Goal: Task Accomplishment & Management: Manage account settings

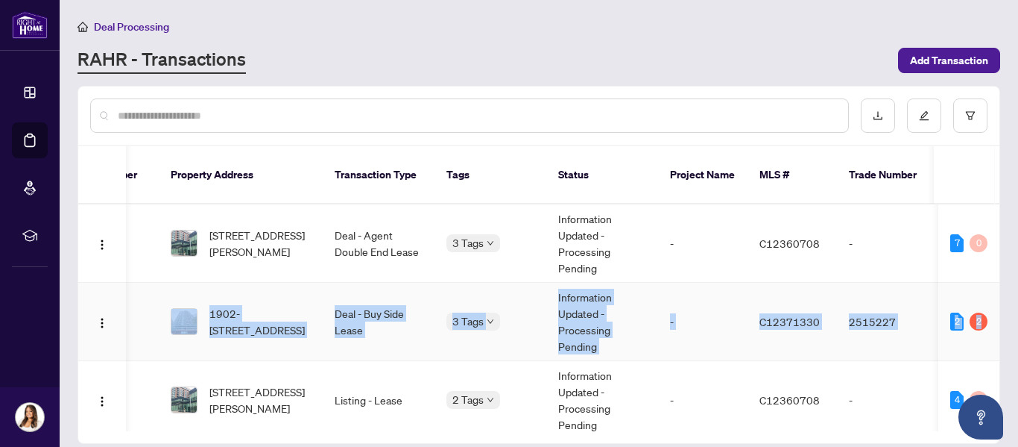
scroll to position [0, 102]
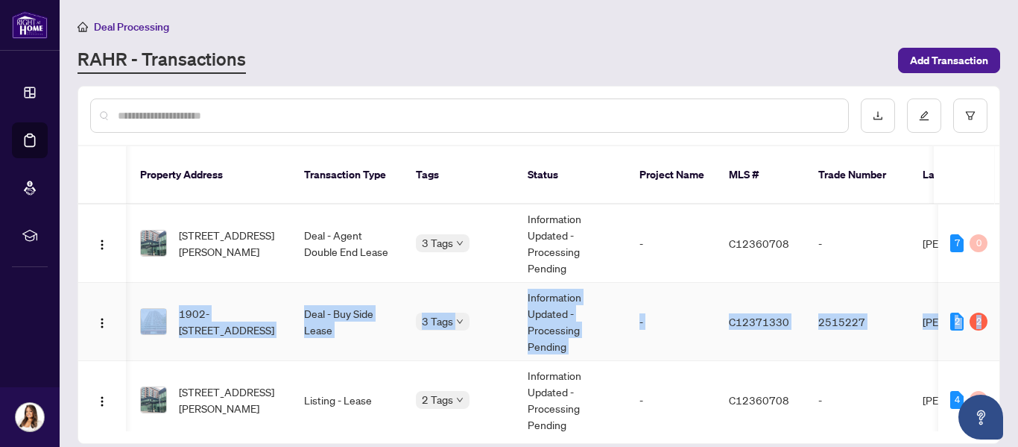
drag, startPoint x: 995, startPoint y: 227, endPoint x: 983, endPoint y: 288, distance: 62.1
click at [983, 288] on tbody "51692 [STREET_ADDRESS][PERSON_NAME] Deal - Agent Double End Lease 3 Tags Inform…" at bounding box center [701, 377] width 1451 height 347
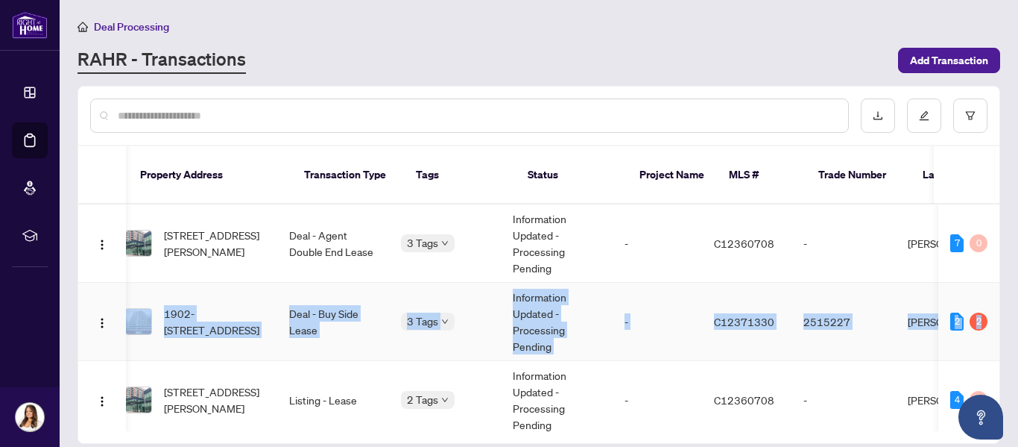
scroll to position [0, 117]
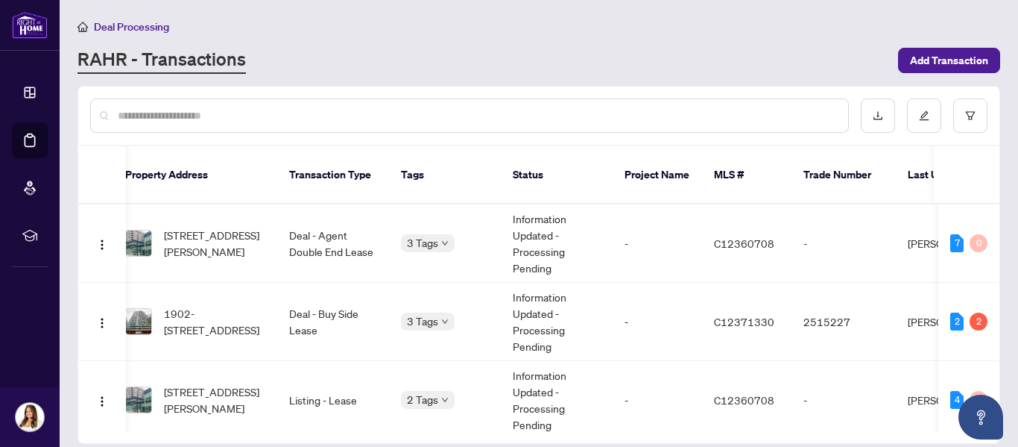
drag, startPoint x: 708, startPoint y: 36, endPoint x: 720, endPoint y: 31, distance: 12.7
click at [708, 32] on div "Deal Processing [PERSON_NAME] - Transactions Add Transaction" at bounding box center [539, 46] width 923 height 56
click at [570, 40] on div "Deal Processing [PERSON_NAME] - Transactions Add Transaction" at bounding box center [539, 46] width 923 height 56
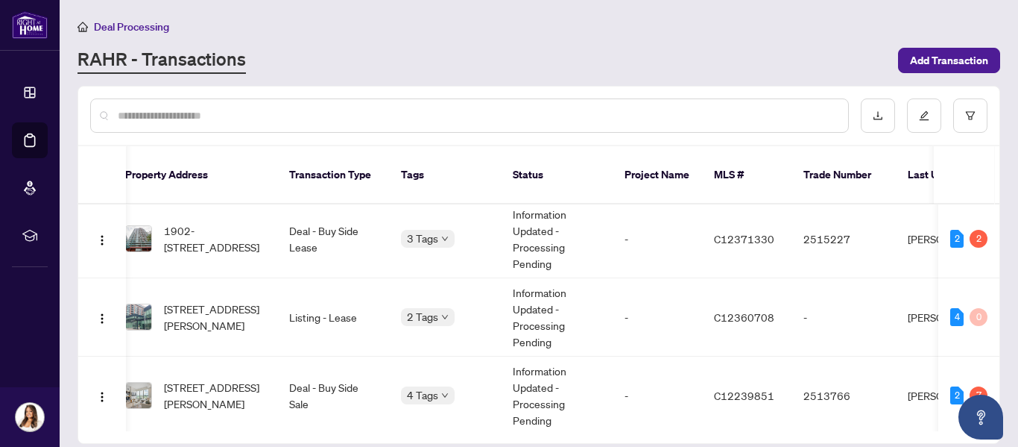
scroll to position [91, 117]
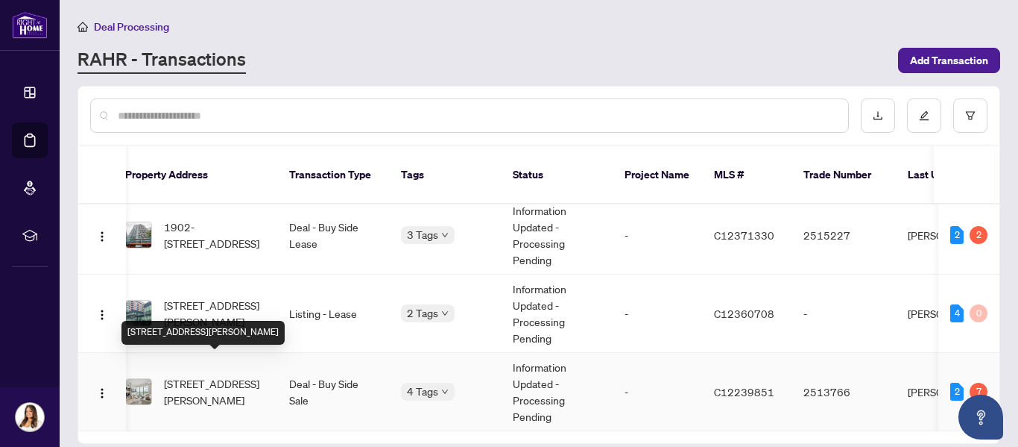
click at [229, 375] on span "[STREET_ADDRESS][PERSON_NAME]" at bounding box center [214, 391] width 101 height 33
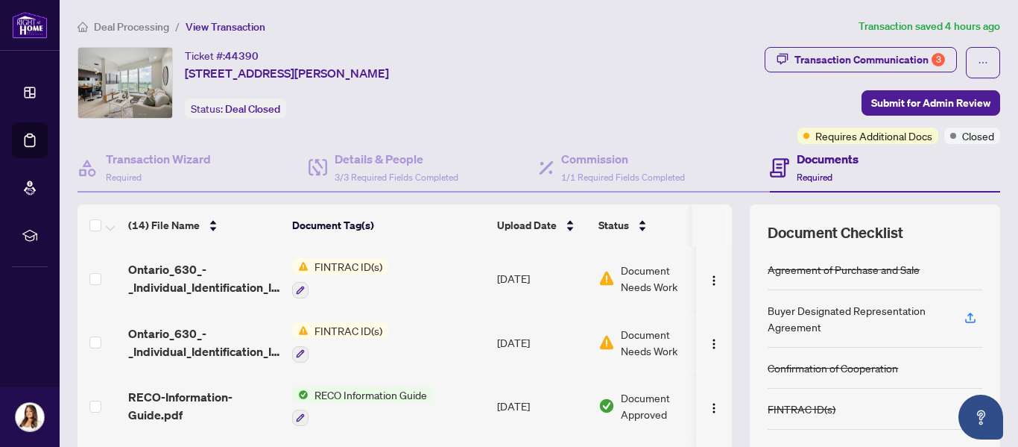
click at [656, 277] on span "Document Needs Work" at bounding box center [660, 278] width 78 height 33
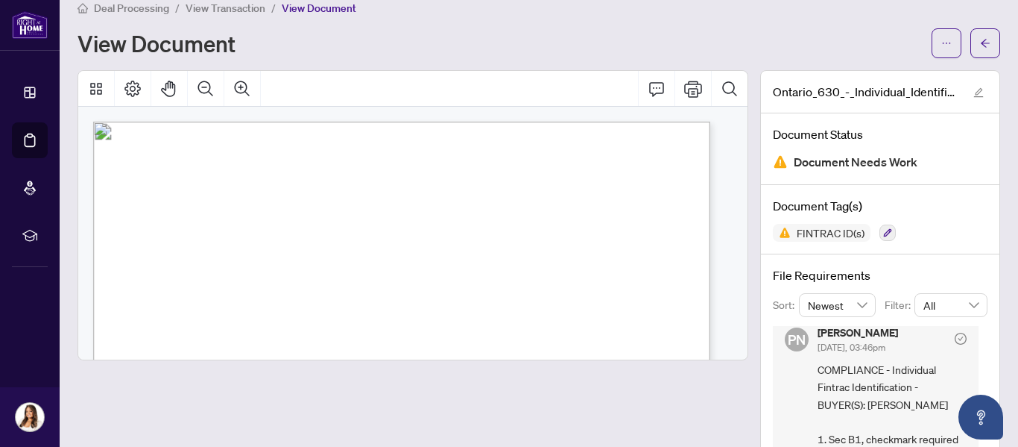
scroll to position [15, 0]
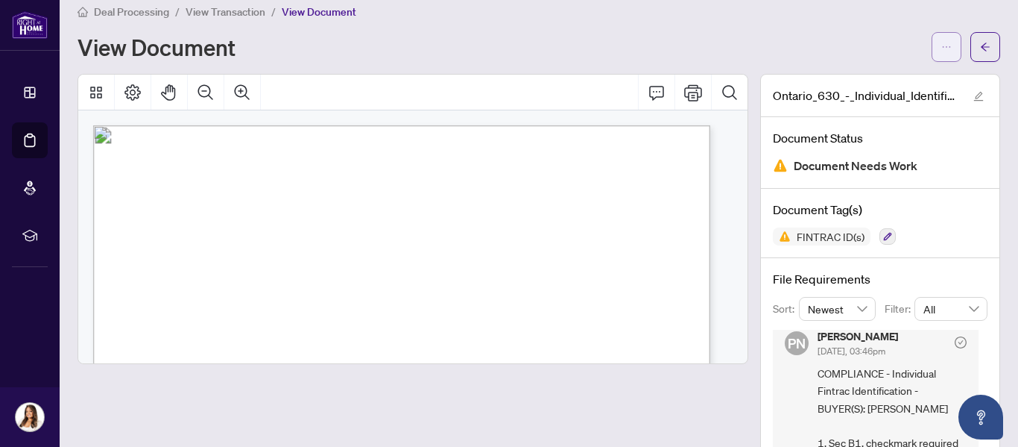
click at [943, 46] on button "button" at bounding box center [947, 47] width 30 height 30
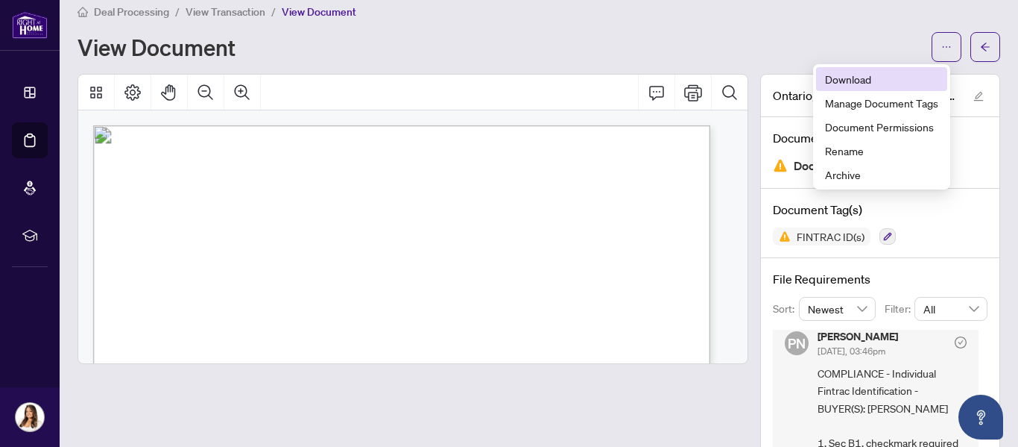
click at [860, 76] on span "Download" at bounding box center [881, 79] width 113 height 16
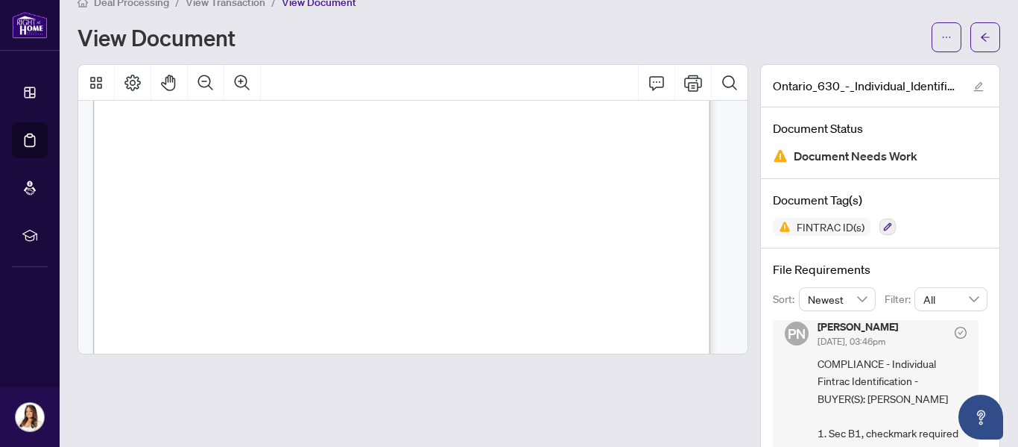
scroll to position [0, 0]
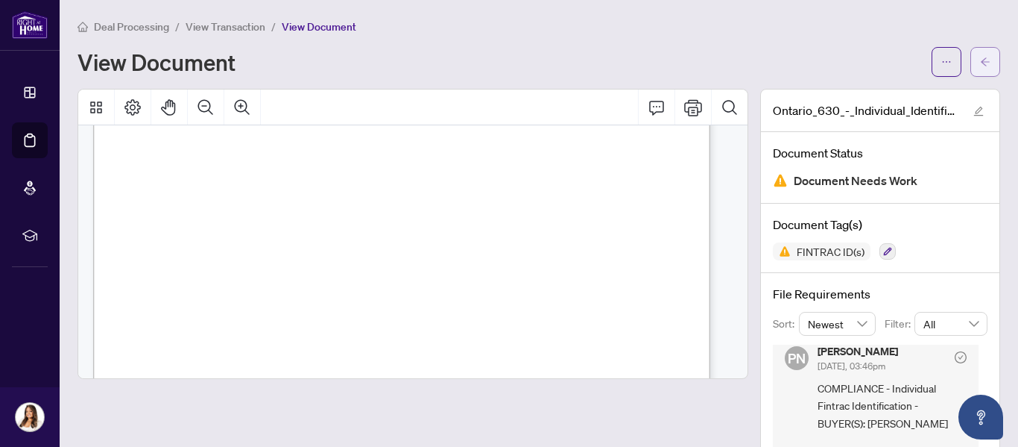
click at [971, 65] on button "button" at bounding box center [986, 62] width 30 height 30
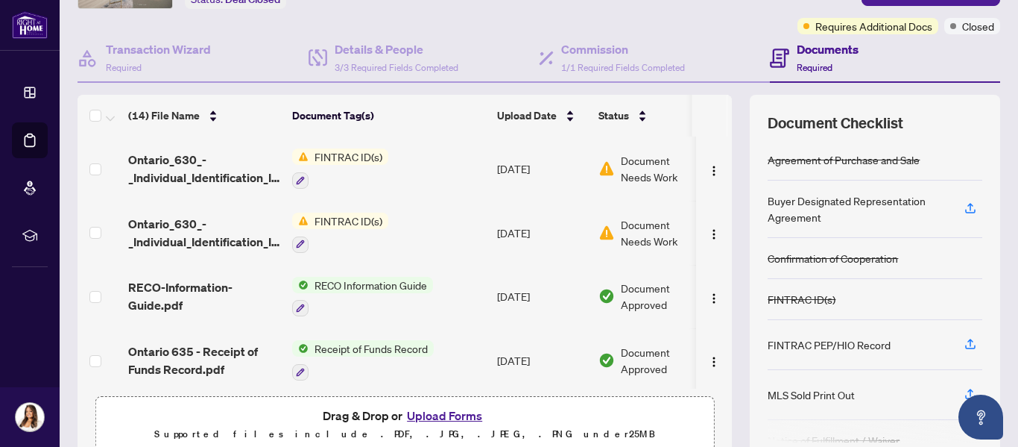
scroll to position [116, 0]
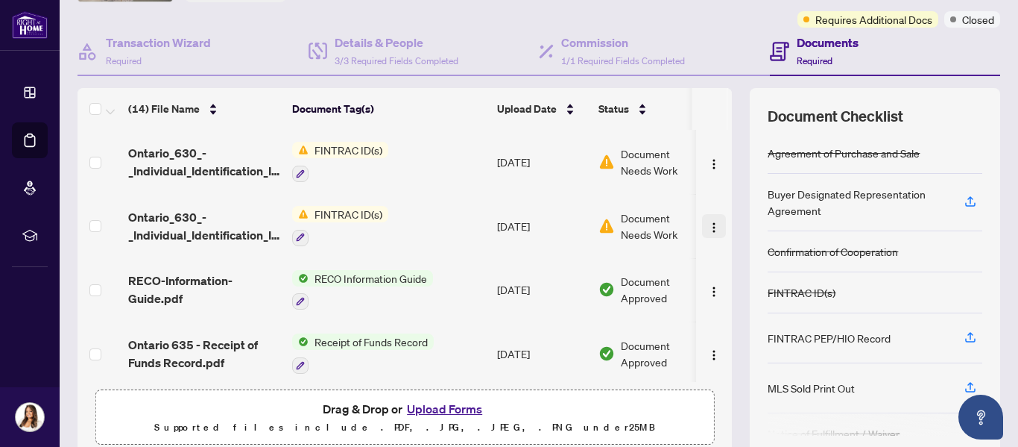
click at [708, 225] on img "button" at bounding box center [714, 227] width 12 height 12
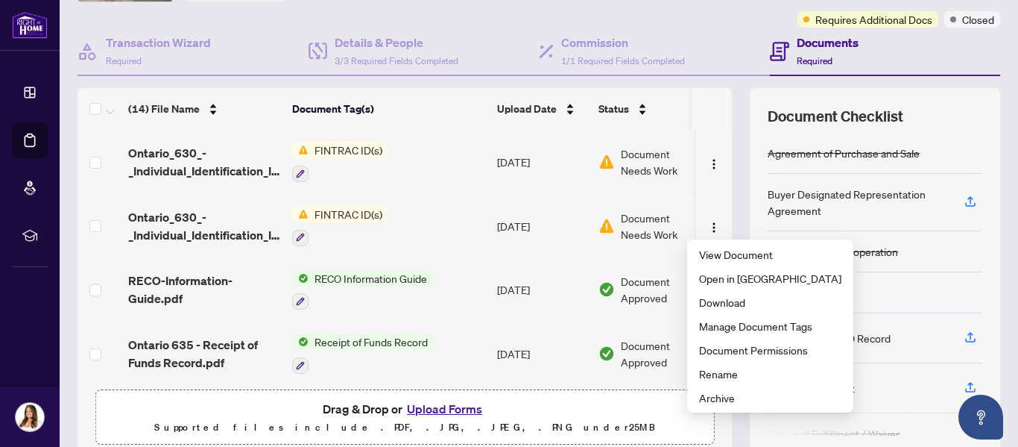
click at [655, 225] on span "Document Needs Work" at bounding box center [660, 225] width 78 height 33
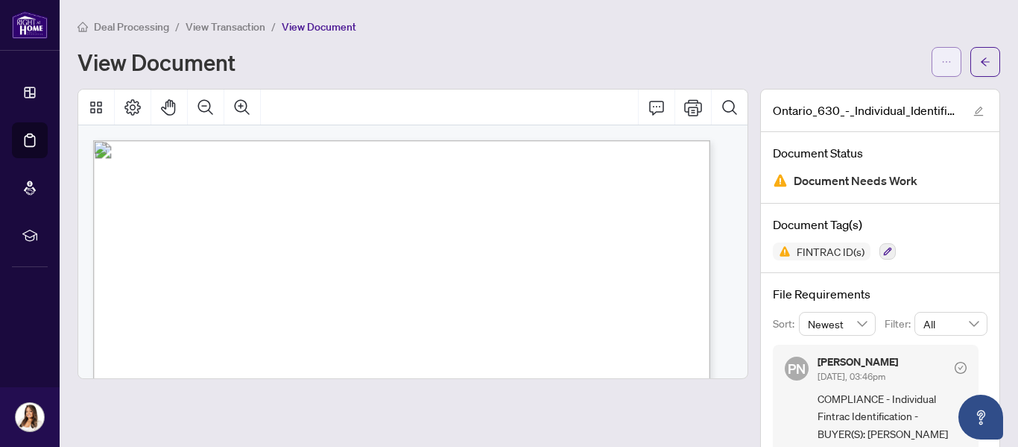
click at [942, 55] on span "button" at bounding box center [947, 62] width 10 height 24
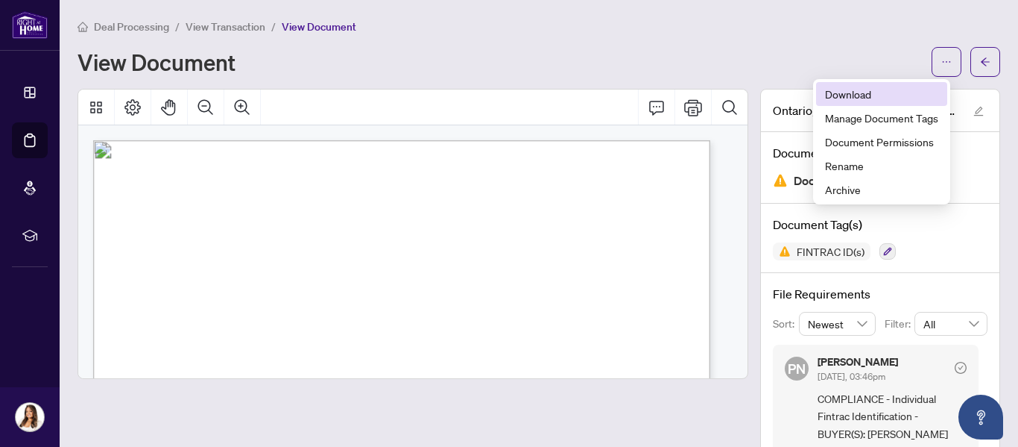
click at [853, 95] on span "Download" at bounding box center [881, 94] width 113 height 16
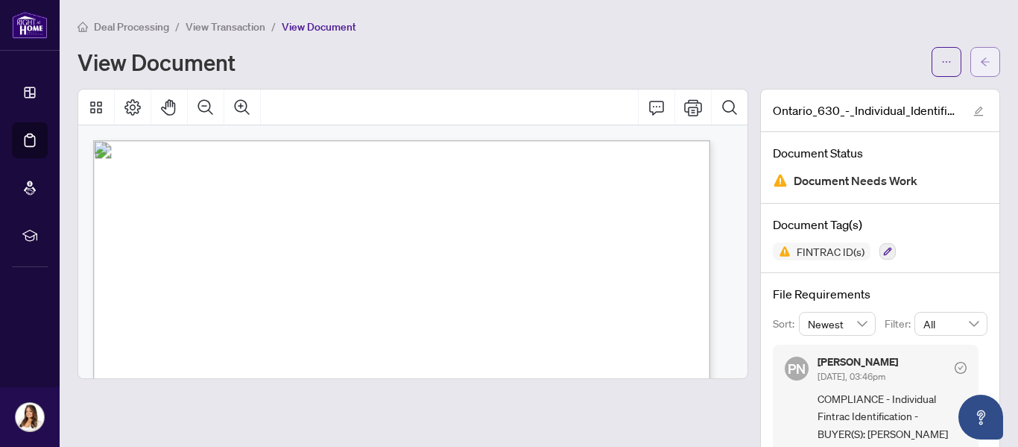
click at [980, 63] on icon "arrow-left" at bounding box center [985, 62] width 10 height 10
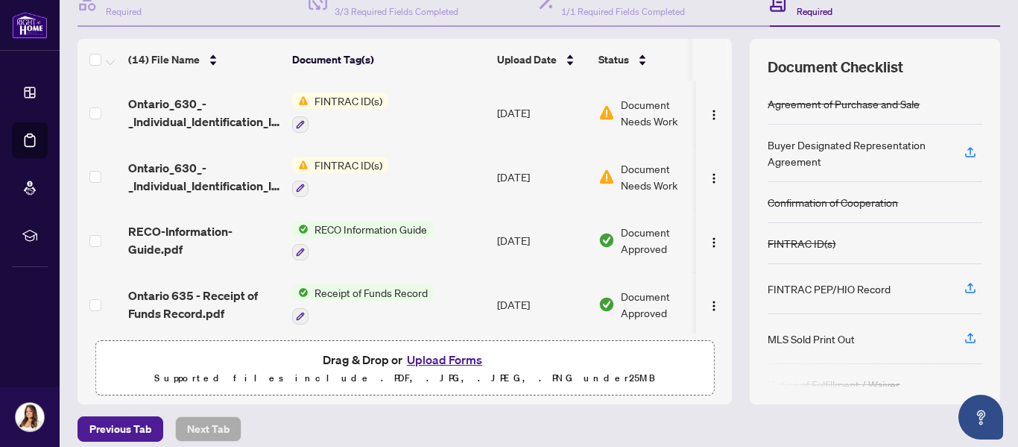
scroll to position [177, 0]
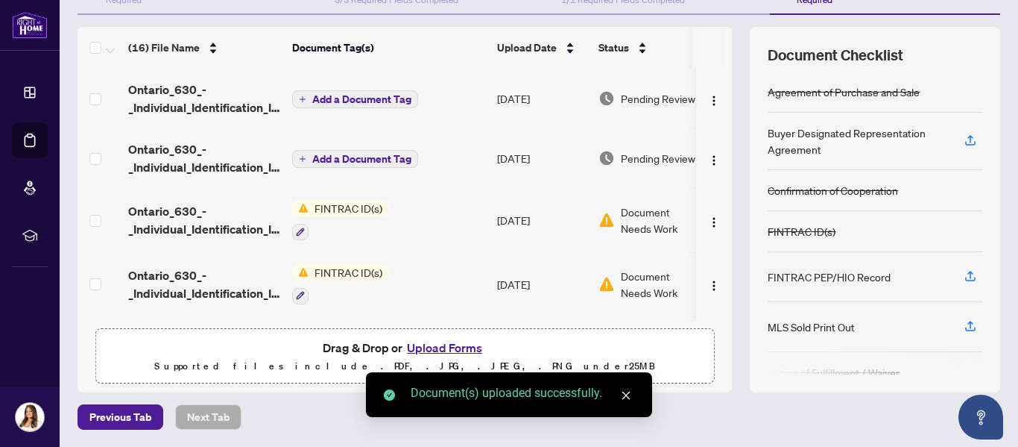
click at [388, 101] on span "Add a Document Tag" at bounding box center [361, 99] width 99 height 10
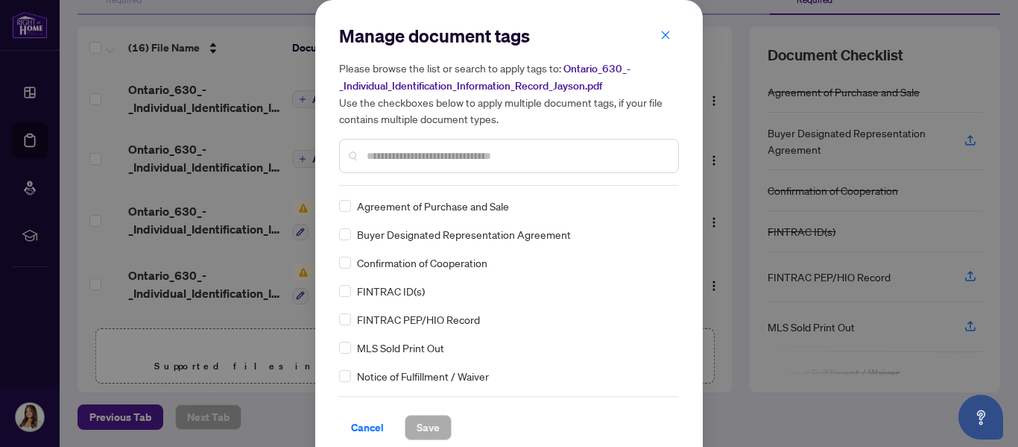
click at [346, 290] on div "FINTRAC ID(s)" at bounding box center [504, 291] width 331 height 16
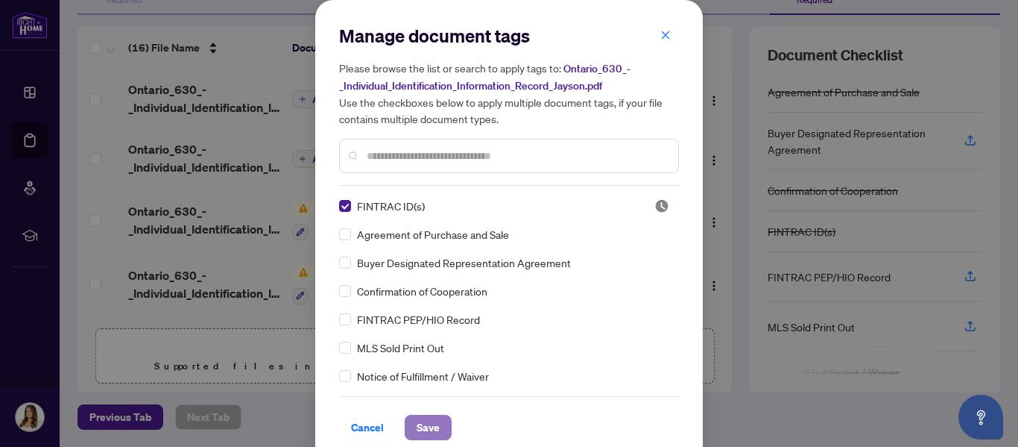
click at [417, 419] on span "Save" at bounding box center [428, 427] width 23 height 24
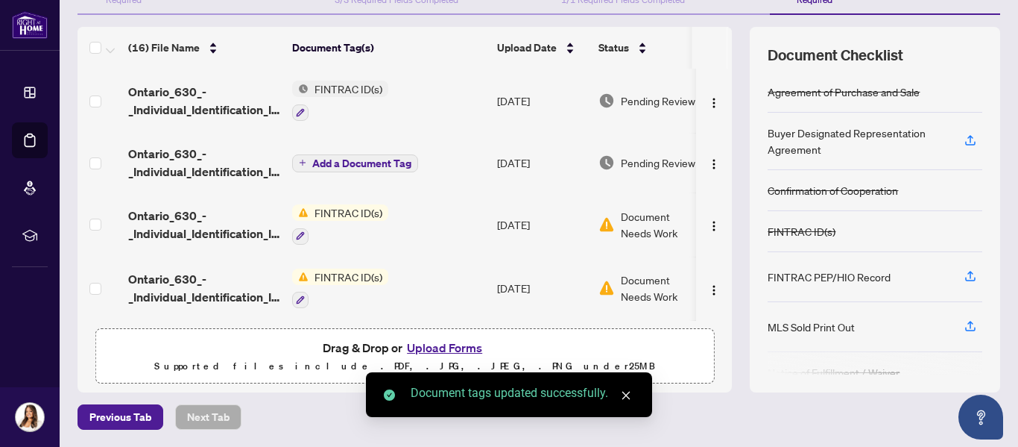
click at [309, 158] on button "Add a Document Tag" at bounding box center [355, 163] width 126 height 18
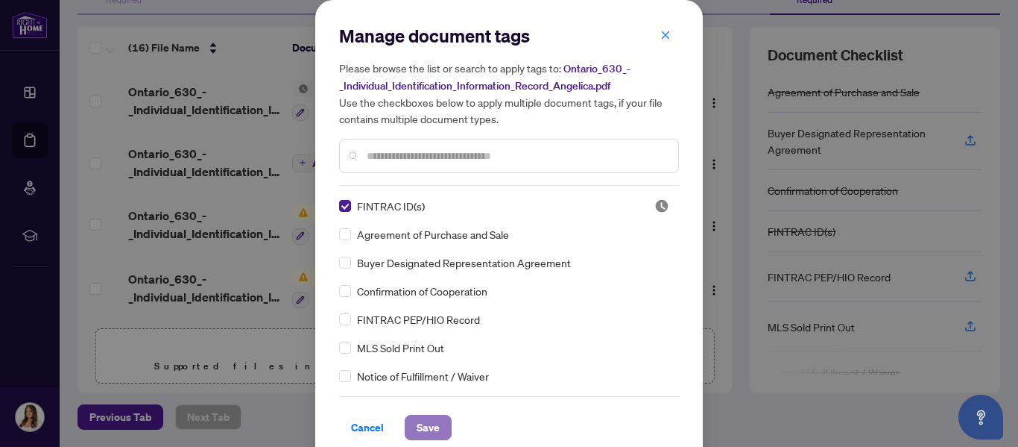
click at [418, 418] on span "Save" at bounding box center [428, 427] width 23 height 24
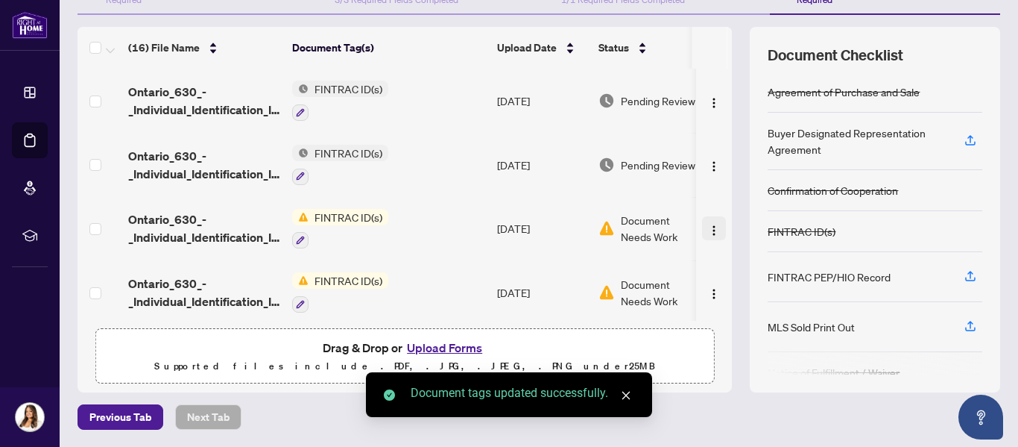
click at [708, 227] on img "button" at bounding box center [714, 230] width 12 height 12
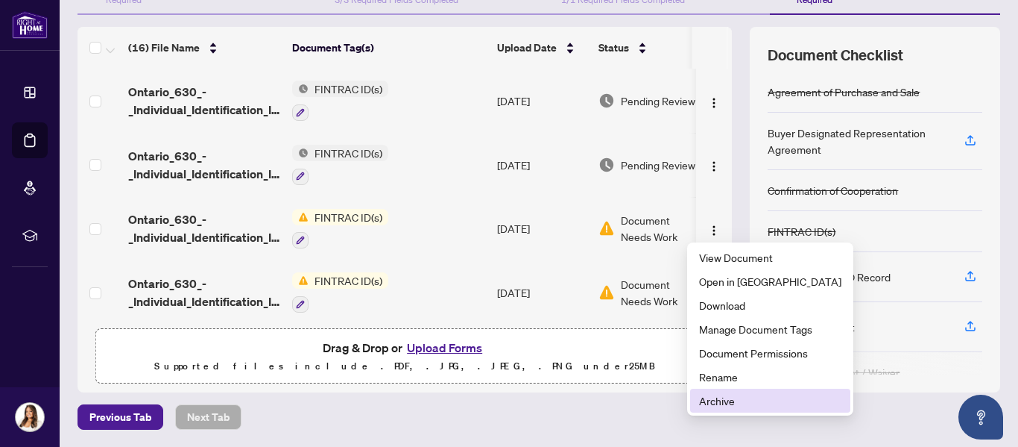
click at [721, 395] on span "Archive" at bounding box center [770, 400] width 142 height 16
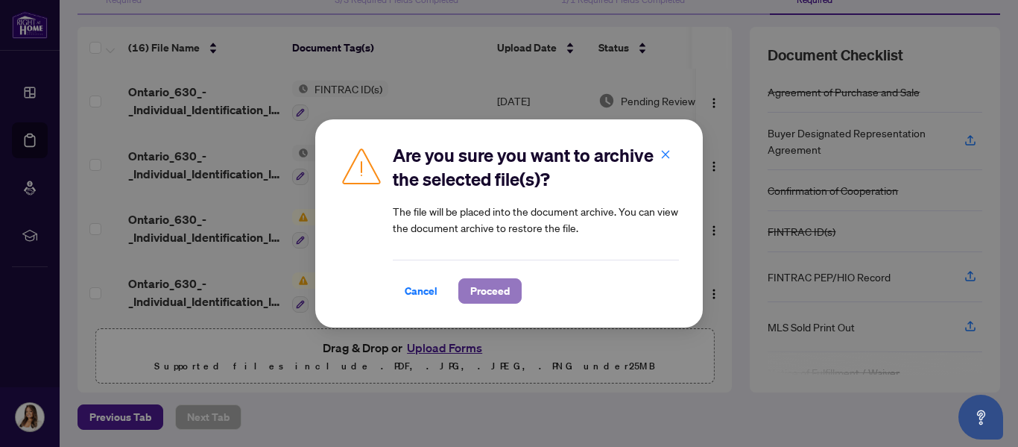
click at [488, 301] on span "Proceed" at bounding box center [490, 291] width 40 height 24
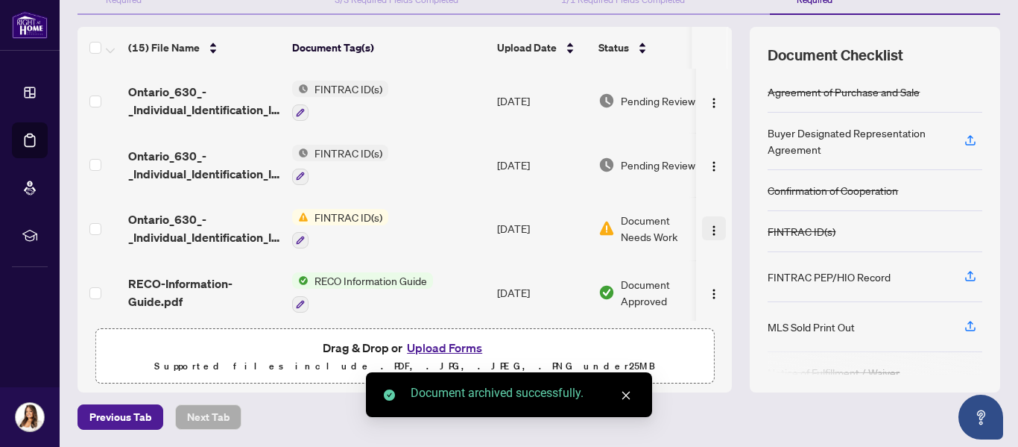
click at [702, 230] on button "button" at bounding box center [714, 228] width 24 height 24
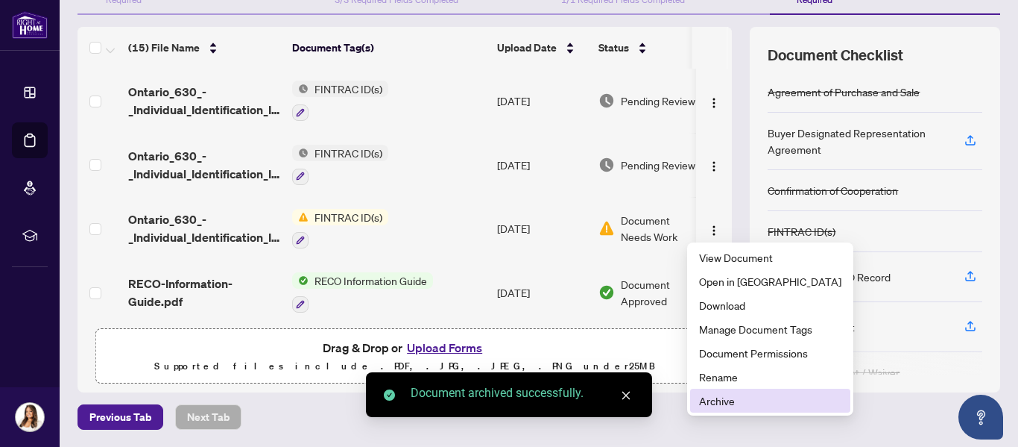
click at [710, 392] on span "Archive" at bounding box center [770, 400] width 142 height 16
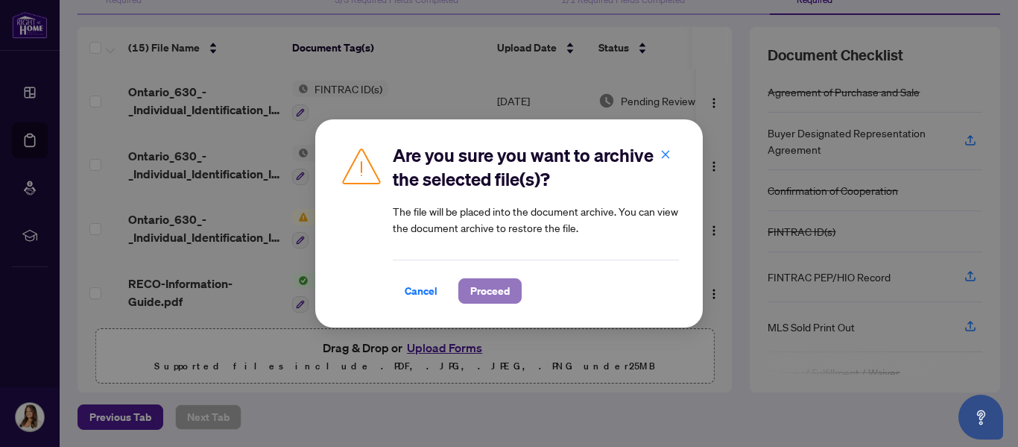
click at [503, 287] on span "Proceed" at bounding box center [490, 291] width 40 height 24
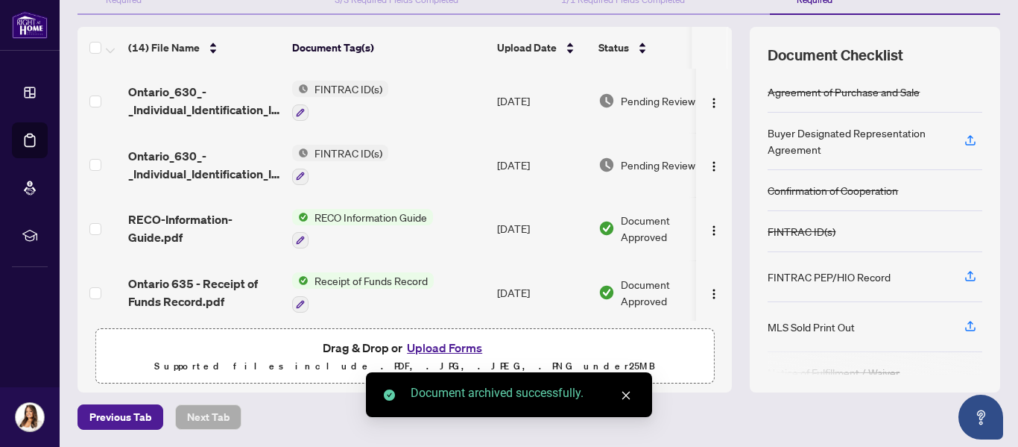
click at [380, 90] on span "FINTRAC ID(s)" at bounding box center [349, 89] width 80 height 16
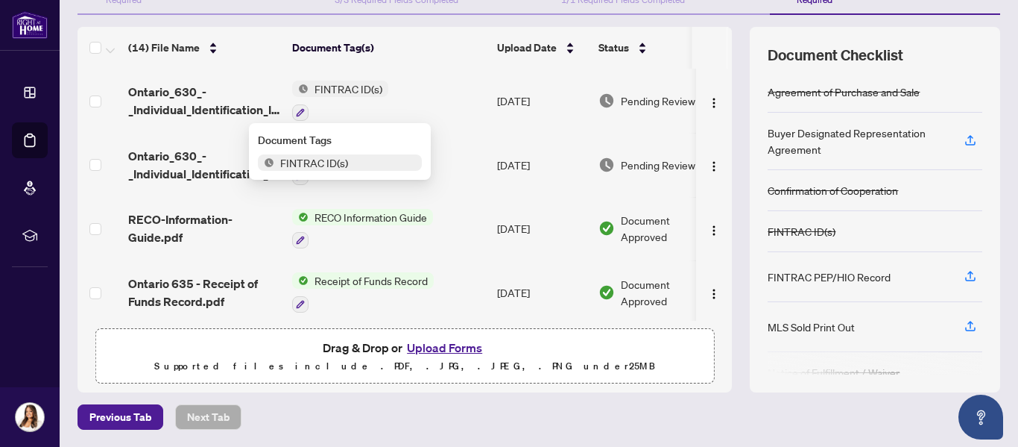
click at [371, 160] on span "FINTRAC ID(s)" at bounding box center [340, 162] width 164 height 16
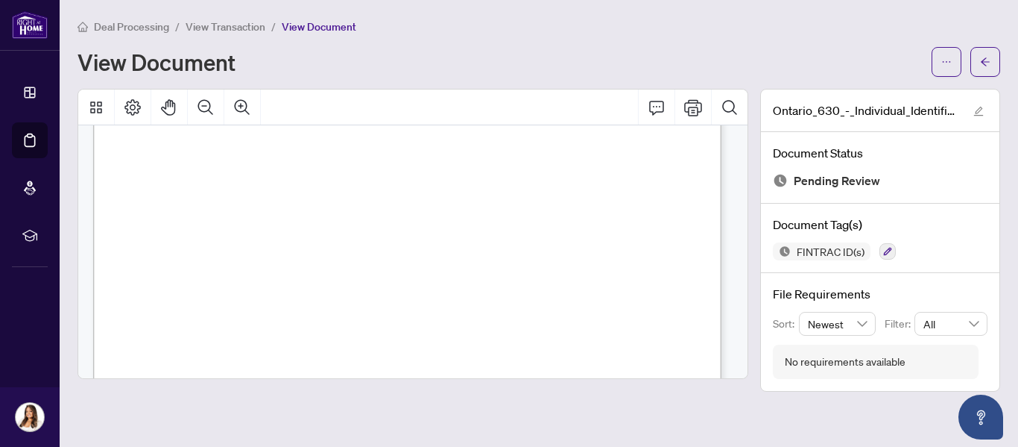
scroll to position [2242, 0]
click at [980, 60] on icon "arrow-left" at bounding box center [985, 62] width 10 height 10
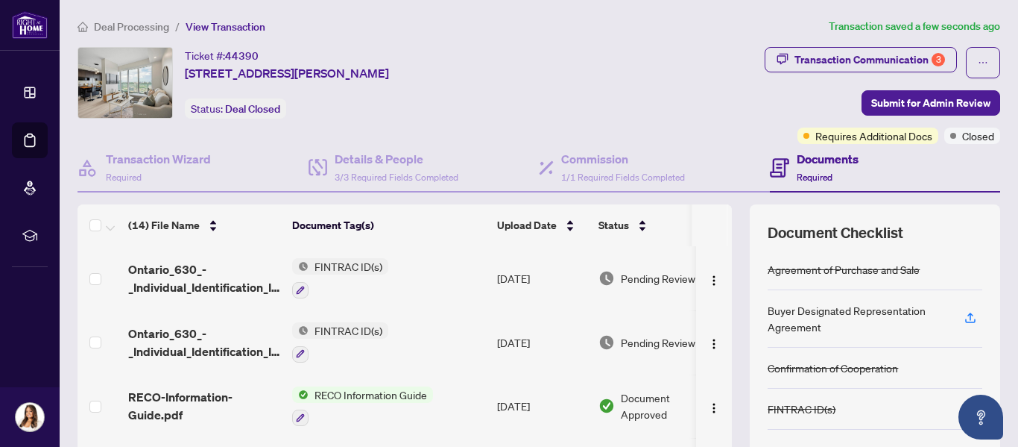
click at [371, 335] on span "FINTRAC ID(s)" at bounding box center [349, 330] width 80 height 16
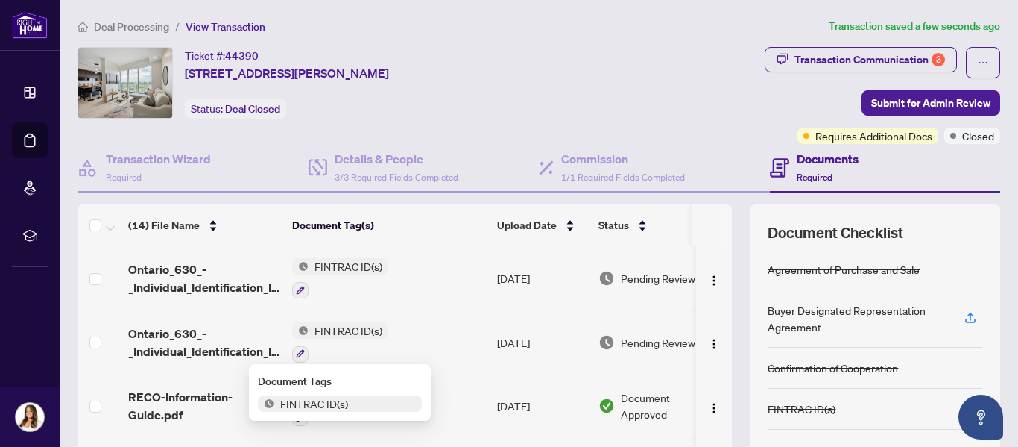
click at [343, 401] on span "FINTRAC ID(s)" at bounding box center [314, 403] width 80 height 16
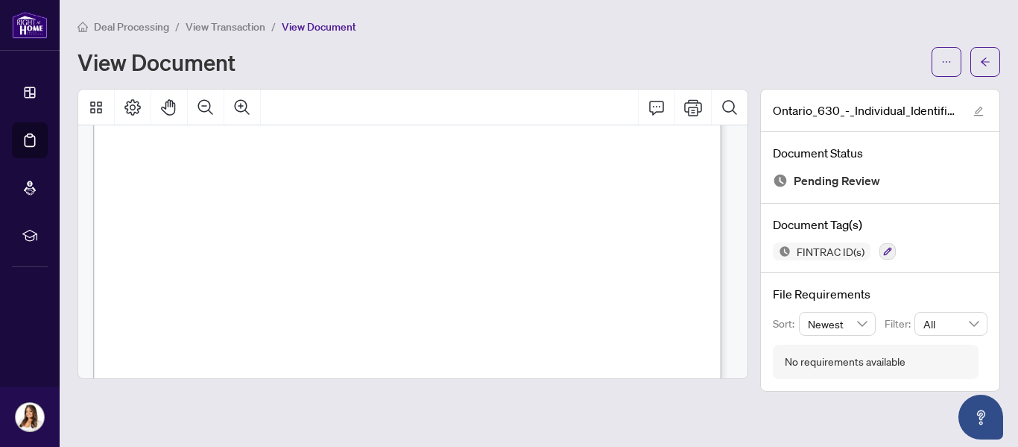
scroll to position [2164, 0]
click at [986, 60] on icon "arrow-left" at bounding box center [985, 62] width 10 height 10
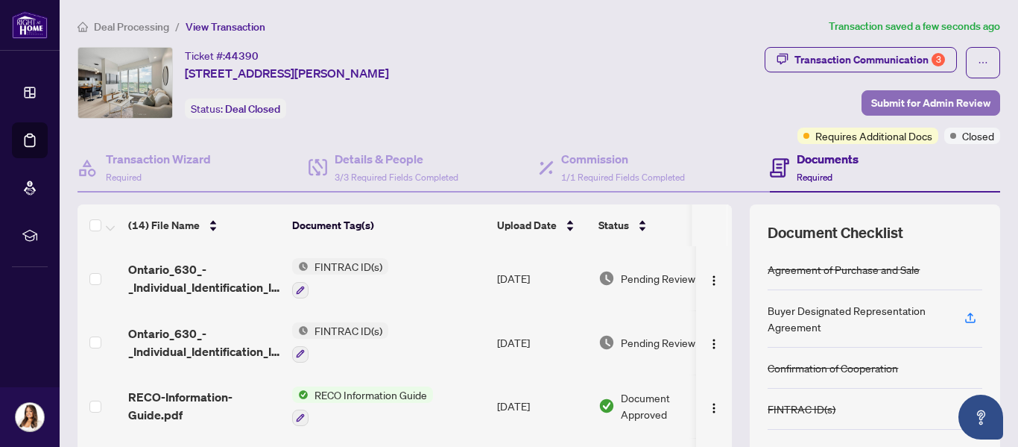
click at [898, 101] on span "Submit for Admin Review" at bounding box center [931, 103] width 119 height 24
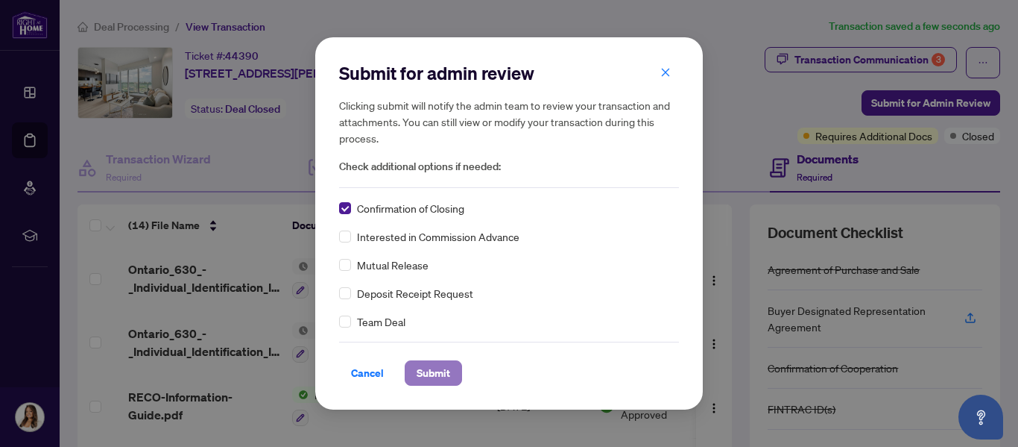
click at [429, 368] on span "Submit" at bounding box center [434, 373] width 34 height 24
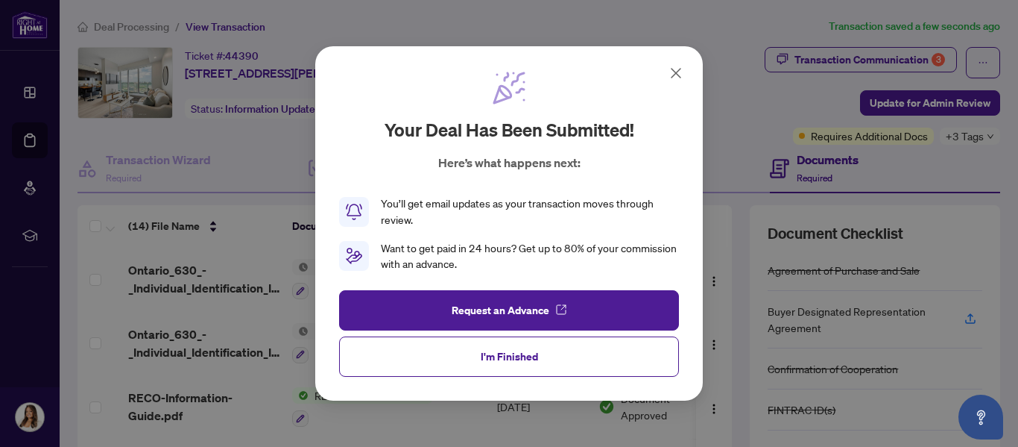
click at [498, 354] on span "I'm Finished" at bounding box center [509, 356] width 57 height 24
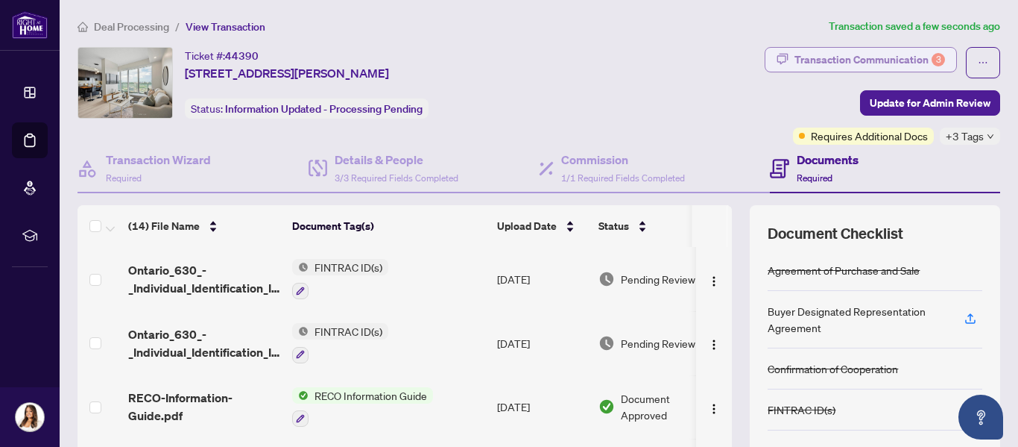
click at [917, 61] on div "Transaction Communication 3" at bounding box center [870, 60] width 151 height 24
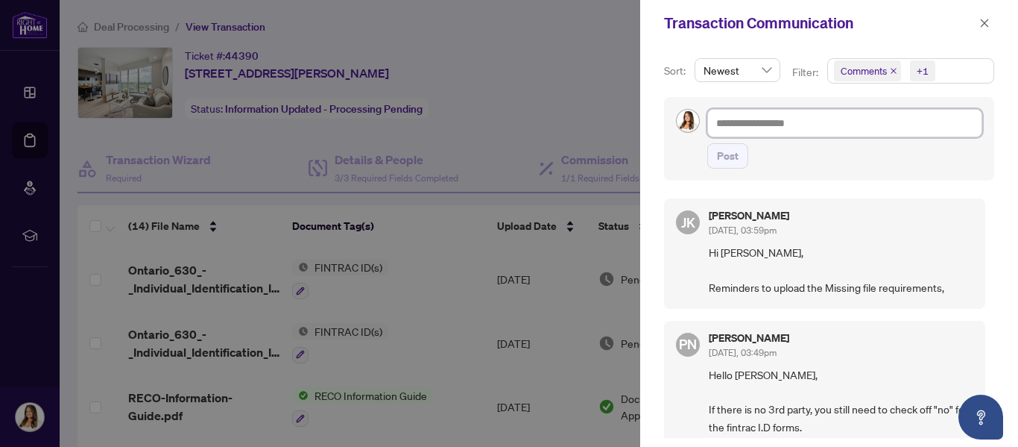
click at [735, 132] on textarea at bounding box center [845, 123] width 275 height 28
type textarea "*"
type textarea "**"
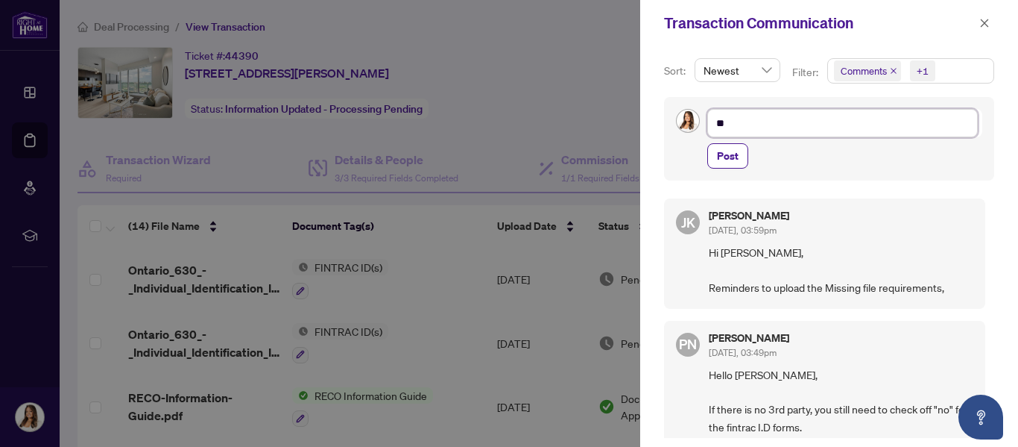
type textarea "*"
type textarea "**********"
type textarea "*"
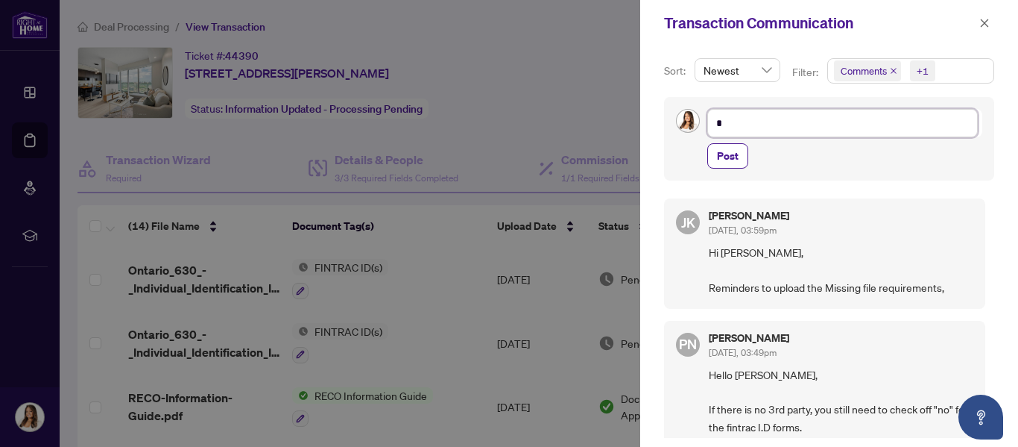
type textarea "**********"
type textarea "*"
type textarea "**"
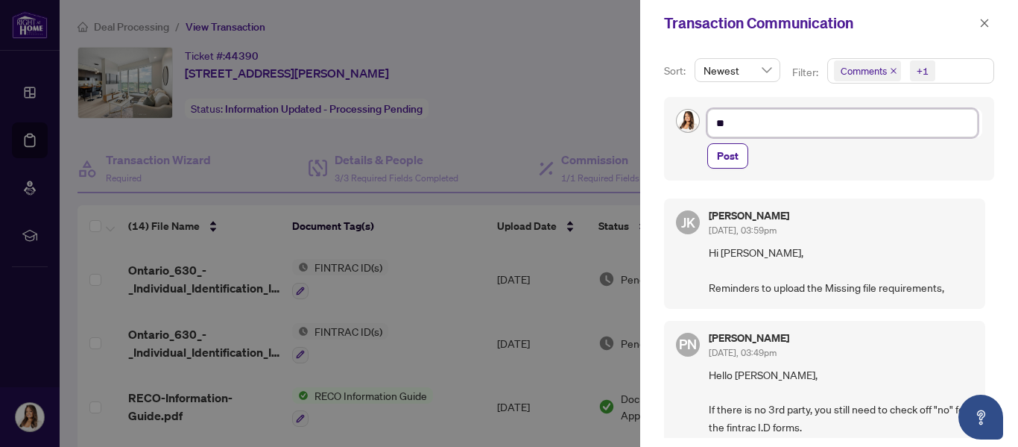
type textarea "*"
type textarea "**********"
type textarea "*"
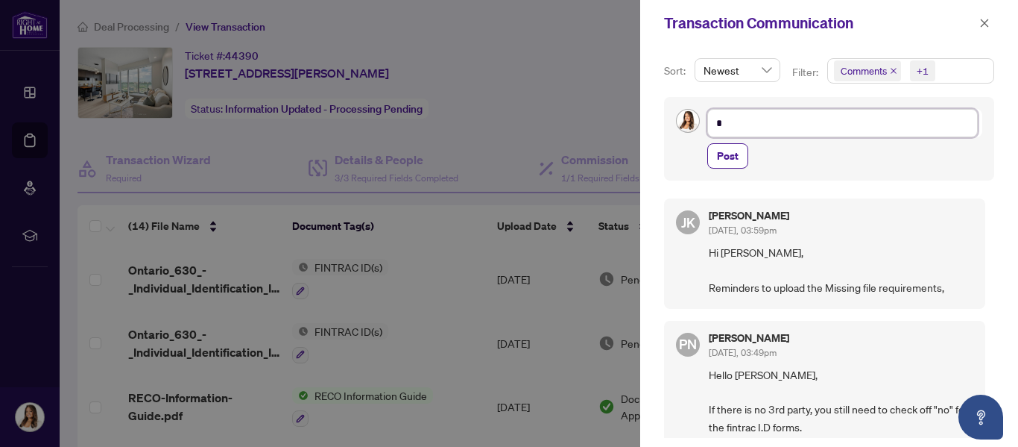
type textarea "**"
type textarea "*"
type textarea "**********"
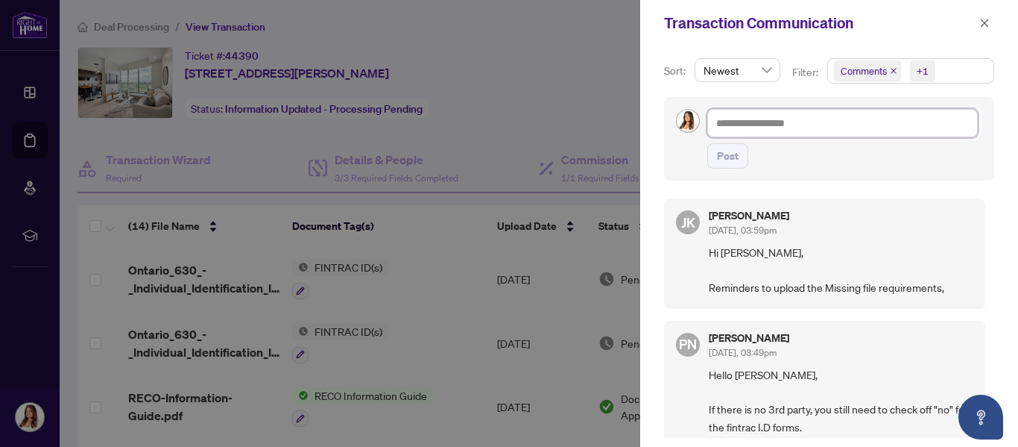
type textarea "*"
type textarea "**"
type textarea "***"
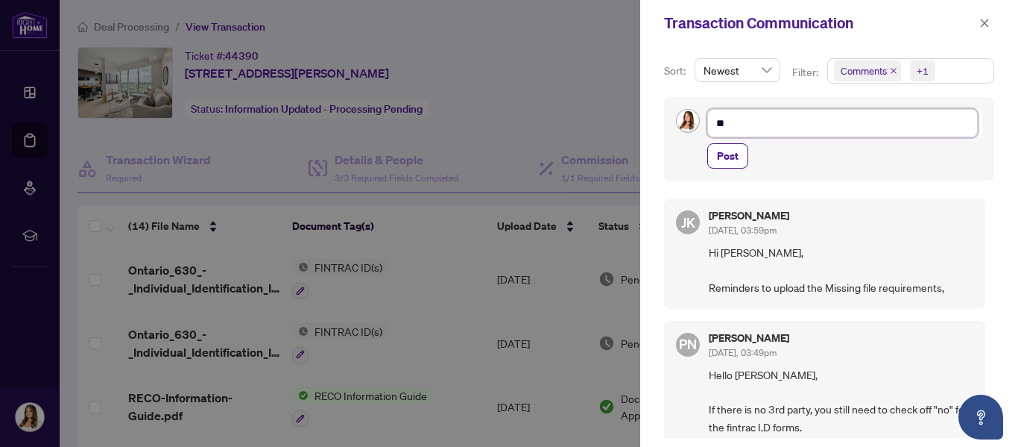
type textarea "***"
type textarea "****"
click at [731, 154] on span "Post" at bounding box center [728, 156] width 22 height 24
type textarea "**********"
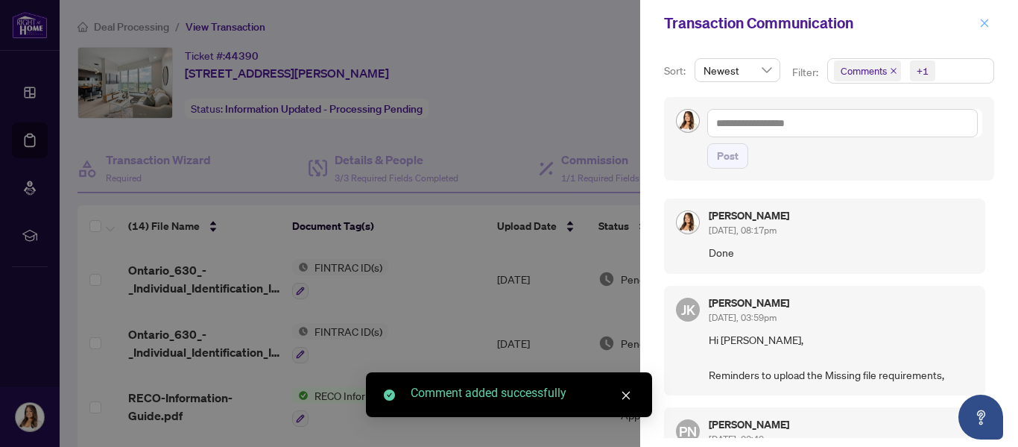
click at [981, 25] on icon "close" at bounding box center [985, 23] width 10 height 10
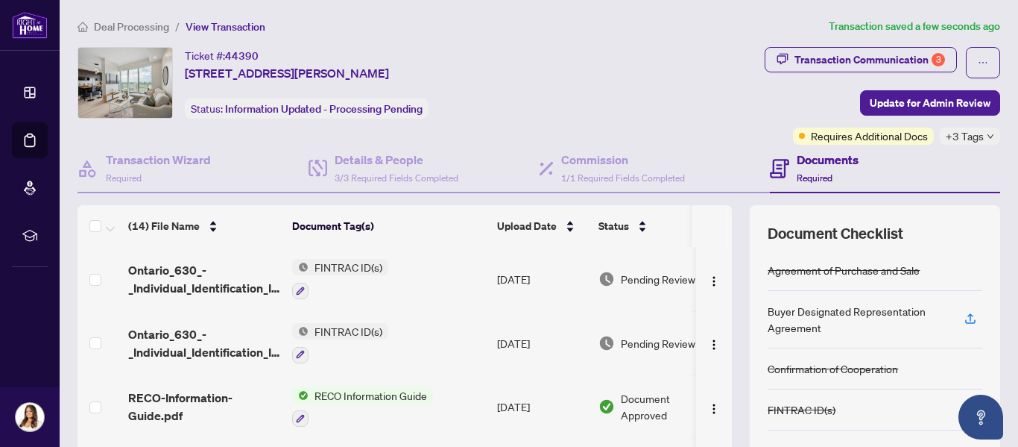
click at [954, 140] on span "+3 Tags" at bounding box center [965, 135] width 38 height 17
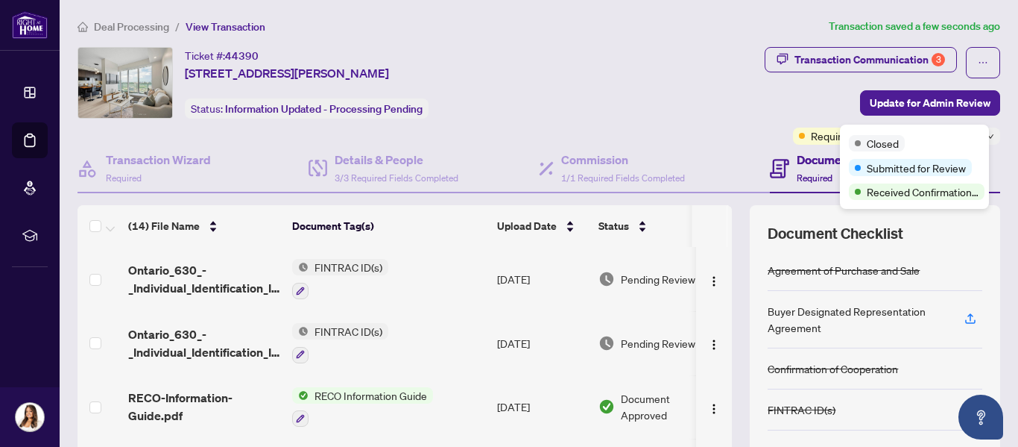
click at [818, 107] on div "Transaction Communication 3 Update for Admin Review Requires Additional Docs +3…" at bounding box center [800, 96] width 401 height 98
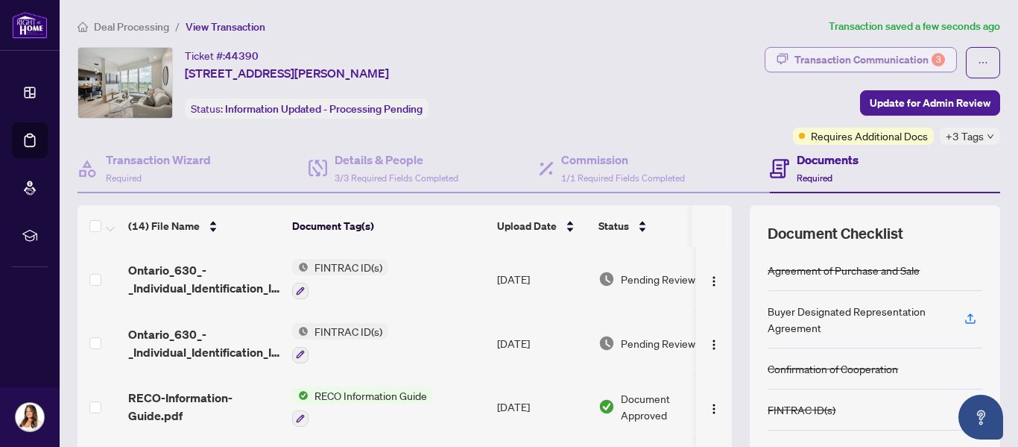
click at [823, 63] on div "Transaction Communication 3" at bounding box center [870, 60] width 151 height 24
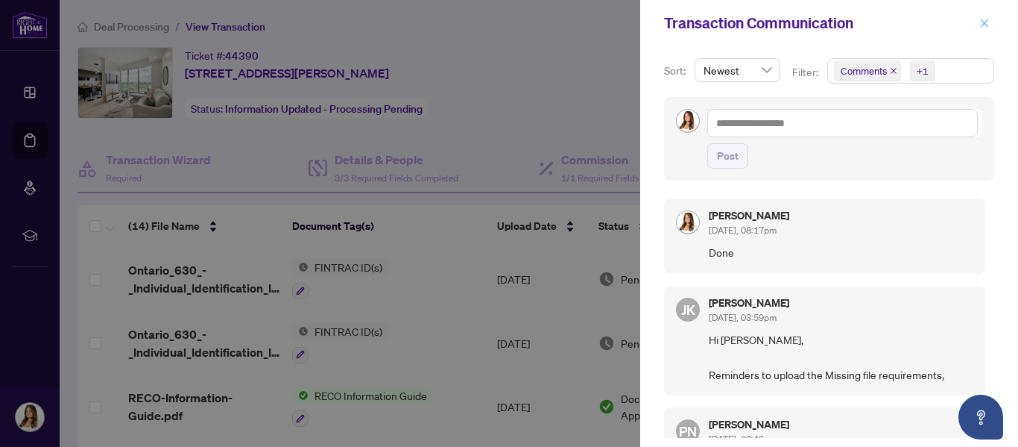
click at [983, 18] on icon "close" at bounding box center [985, 23] width 10 height 10
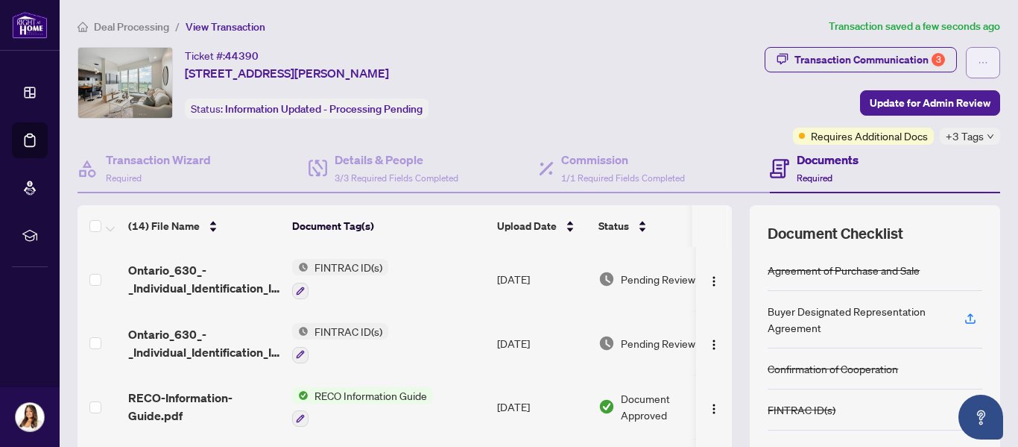
click at [978, 60] on icon "ellipsis" at bounding box center [983, 62] width 10 height 10
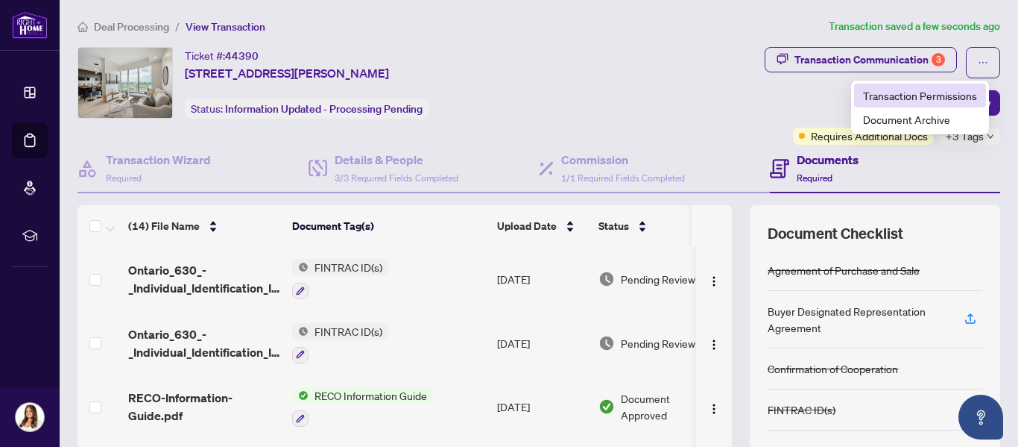
click at [938, 96] on span "Transaction Permissions" at bounding box center [920, 95] width 114 height 16
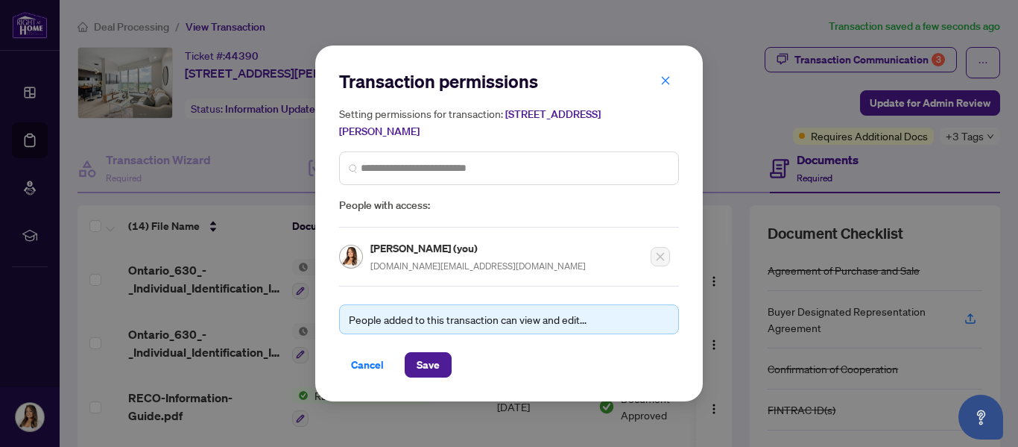
drag, startPoint x: 374, startPoint y: 369, endPoint x: 428, endPoint y: 344, distance: 59.0
click at [374, 368] on span "Cancel" at bounding box center [367, 365] width 33 height 24
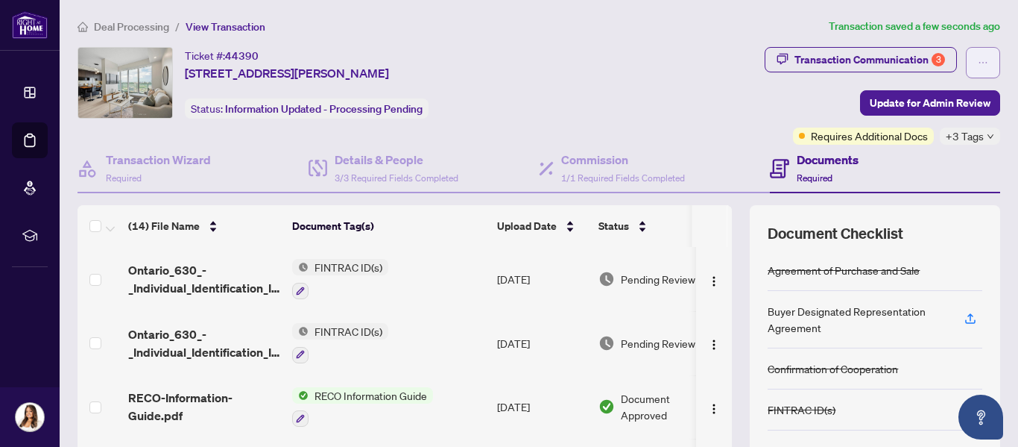
click at [978, 63] on icon "ellipsis" at bounding box center [983, 62] width 10 height 10
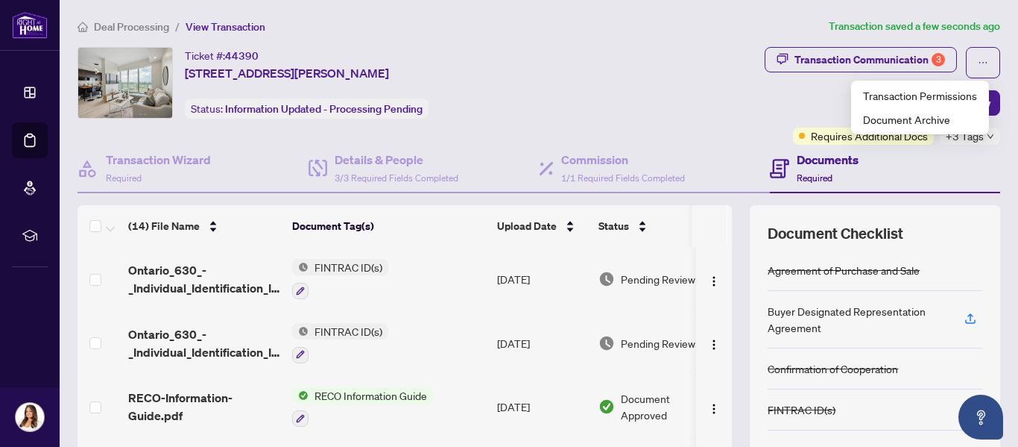
click at [710, 129] on div "Transaction Communication 3 Update for Admin Review Requires Additional Docs +3…" at bounding box center [800, 96] width 401 height 98
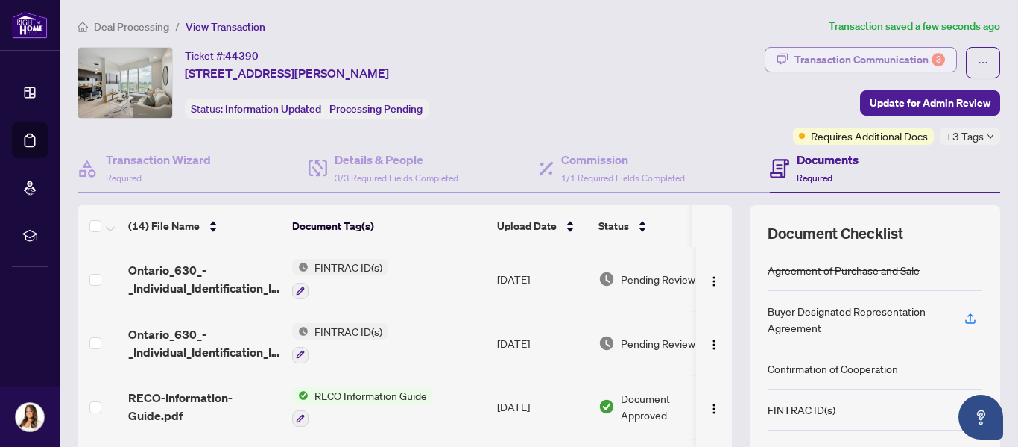
click at [845, 63] on div "Transaction Communication 3" at bounding box center [870, 60] width 151 height 24
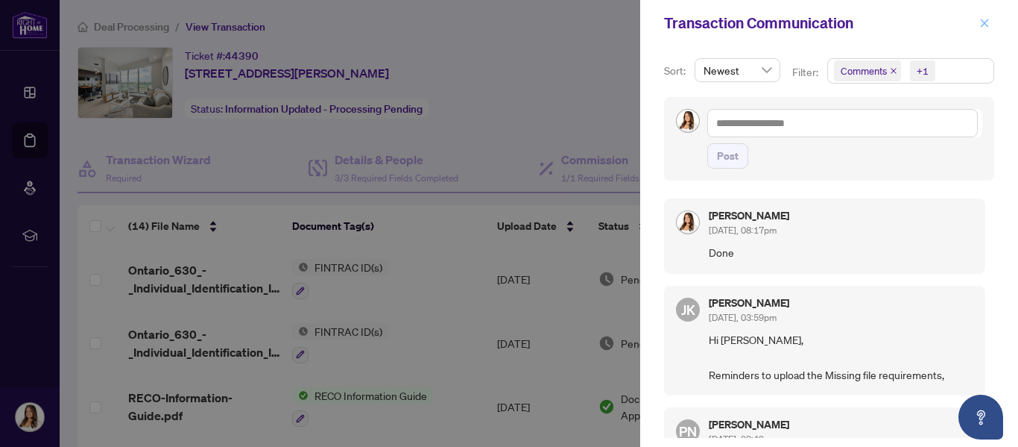
click at [982, 24] on icon "close" at bounding box center [985, 23] width 10 height 10
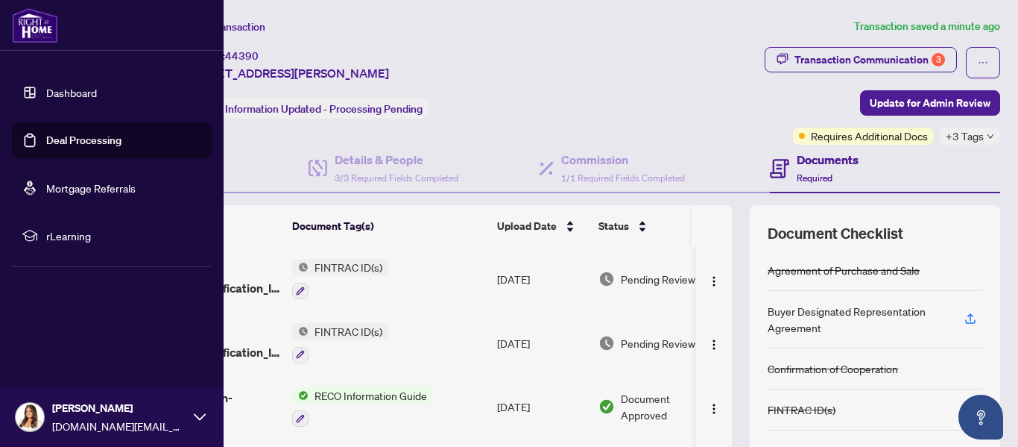
click at [98, 135] on link "Deal Processing" at bounding box center [83, 139] width 75 height 13
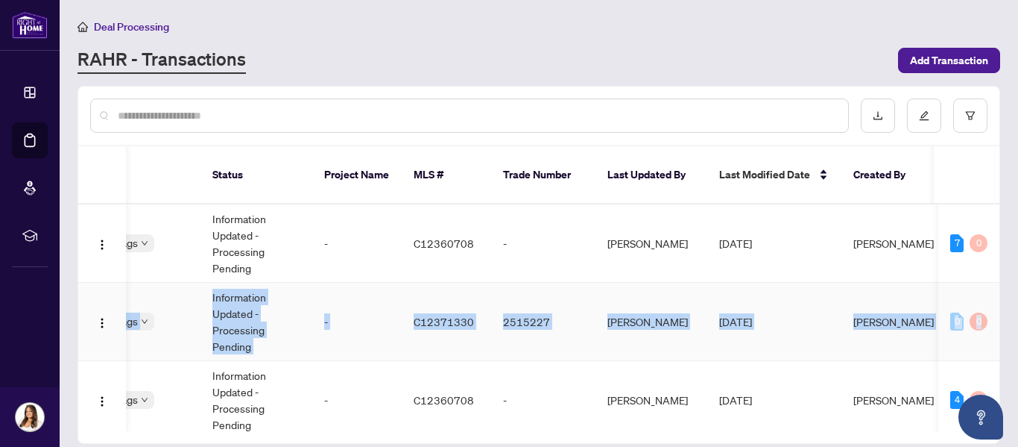
scroll to position [0, 517]
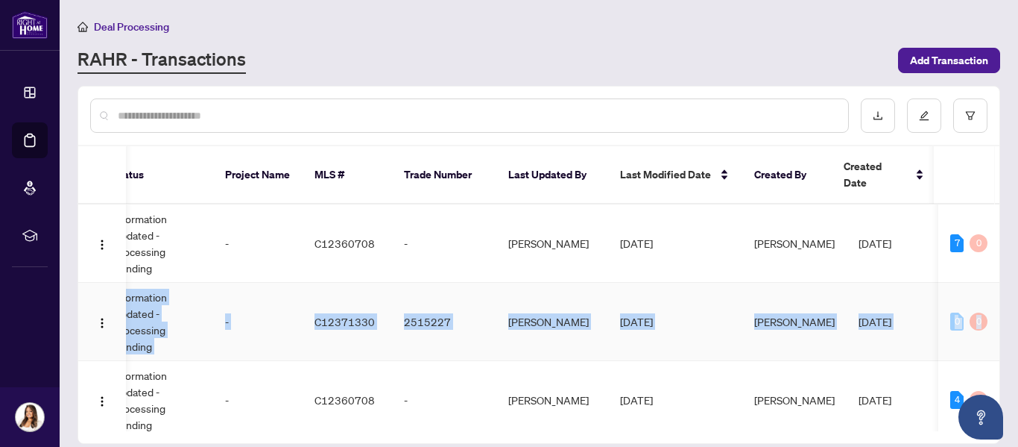
drag, startPoint x: 995, startPoint y: 237, endPoint x: 994, endPoint y: 303, distance: 66.4
click at [994, 303] on tbody "51692 [STREET_ADDRESS][PERSON_NAME] Deal - Agent Double End Lease 3 Tags Inform…" at bounding box center [287, 377] width 1451 height 347
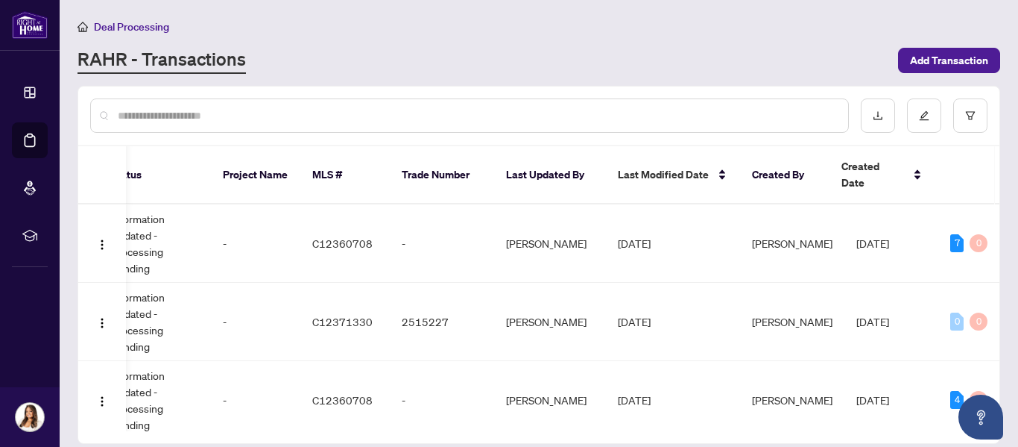
click at [736, 14] on main "Deal Processing [PERSON_NAME] - Transactions Add Transaction Ticket Number Prop…" at bounding box center [539, 223] width 959 height 447
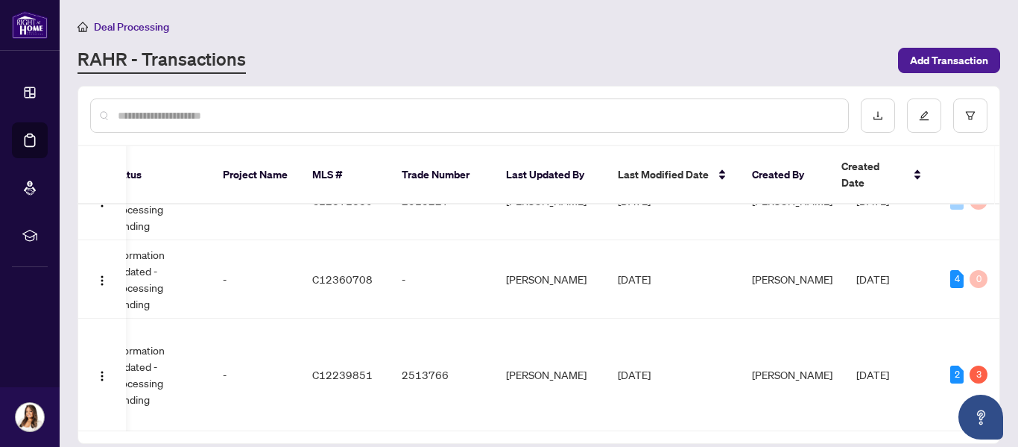
drag, startPoint x: 825, startPoint y: 409, endPoint x: 688, endPoint y: 419, distance: 136.8
click at [688, 419] on div "Ticket Number Property Address Transaction Type Tags Status Project Name MLS # …" at bounding box center [539, 294] width 922 height 297
click at [734, 63] on div "RAHR - Transactions" at bounding box center [484, 60] width 812 height 27
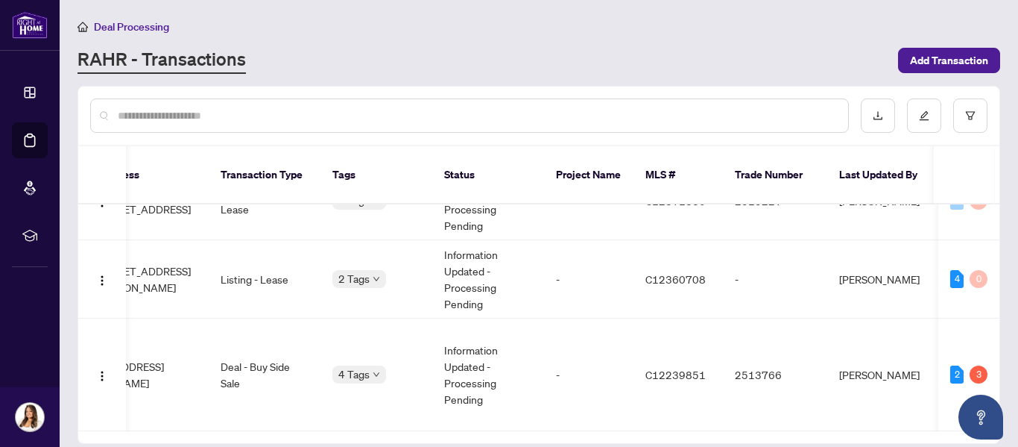
scroll to position [0, 175]
